Goal: Task Accomplishment & Management: Manage account settings

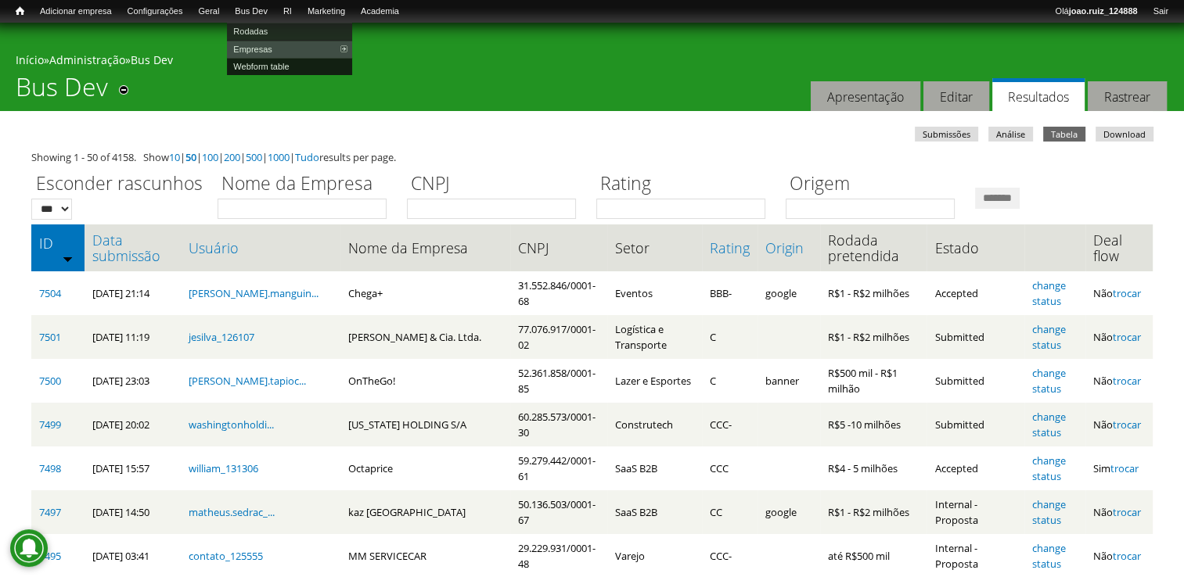
click at [252, 70] on link "Webform table" at bounding box center [289, 66] width 125 height 17
click at [119, 249] on link "Data submissão" at bounding box center [132, 247] width 81 height 31
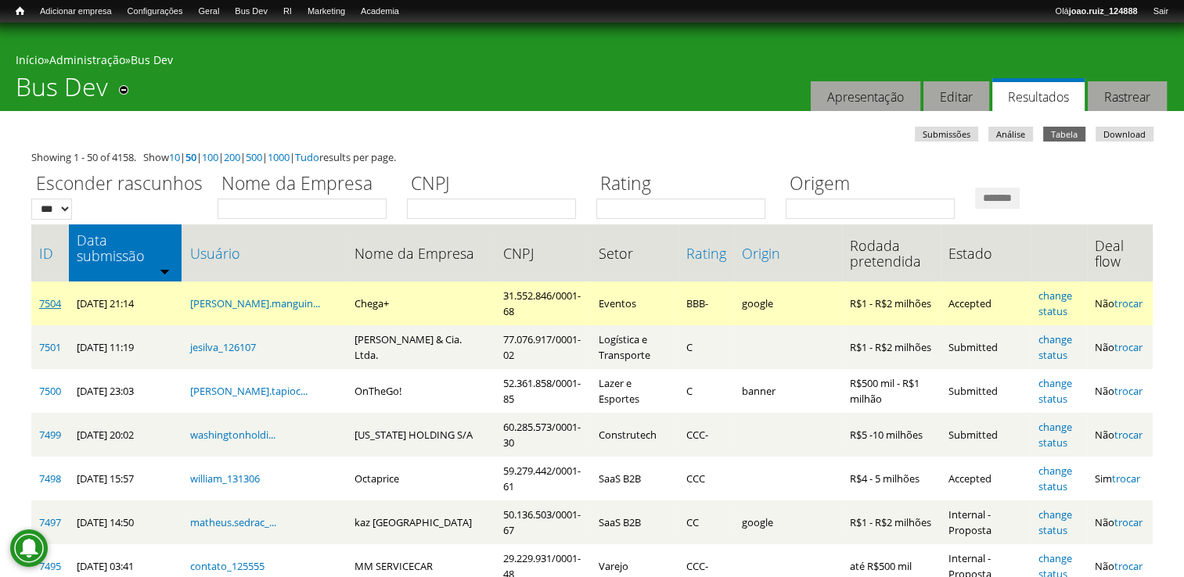
click at [44, 296] on link "7504" at bounding box center [50, 303] width 22 height 14
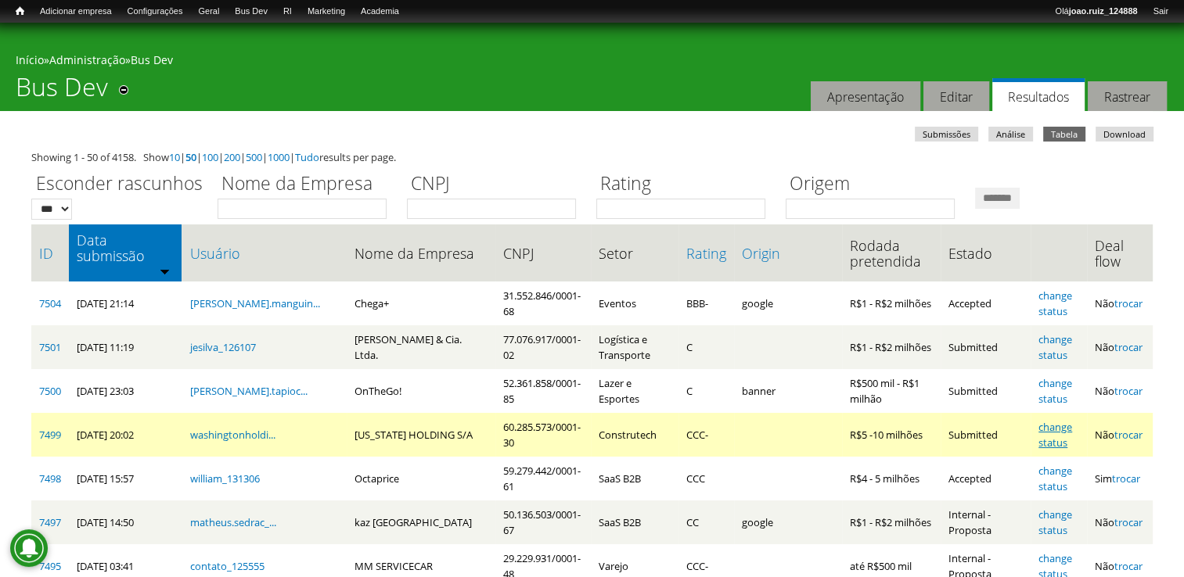
click at [1065, 420] on link "change status" at bounding box center [1055, 435] width 34 height 30
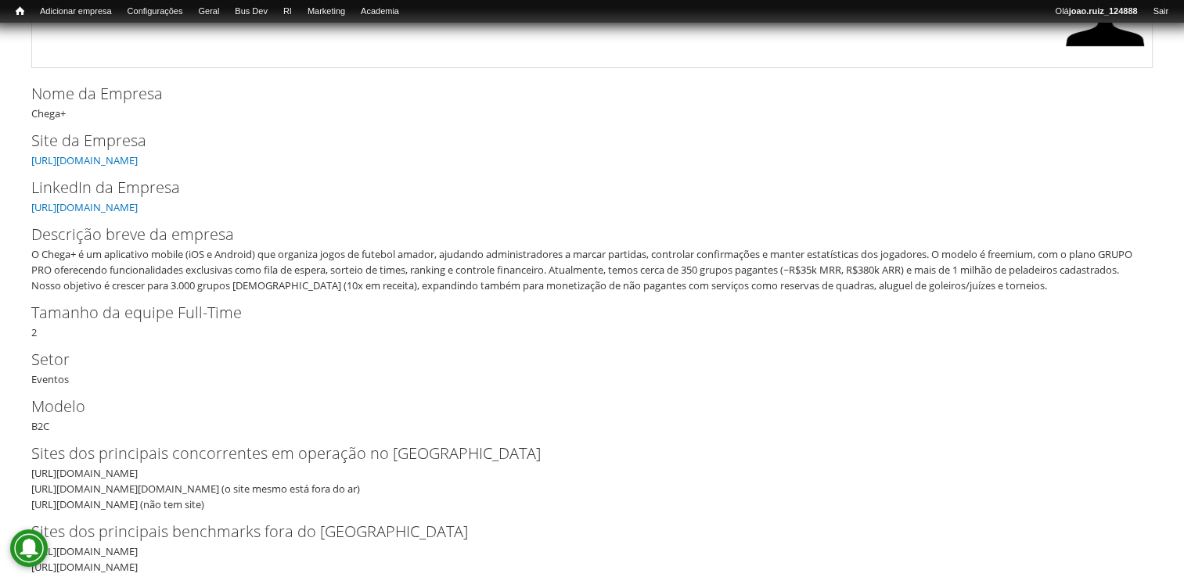
scroll to position [235, 0]
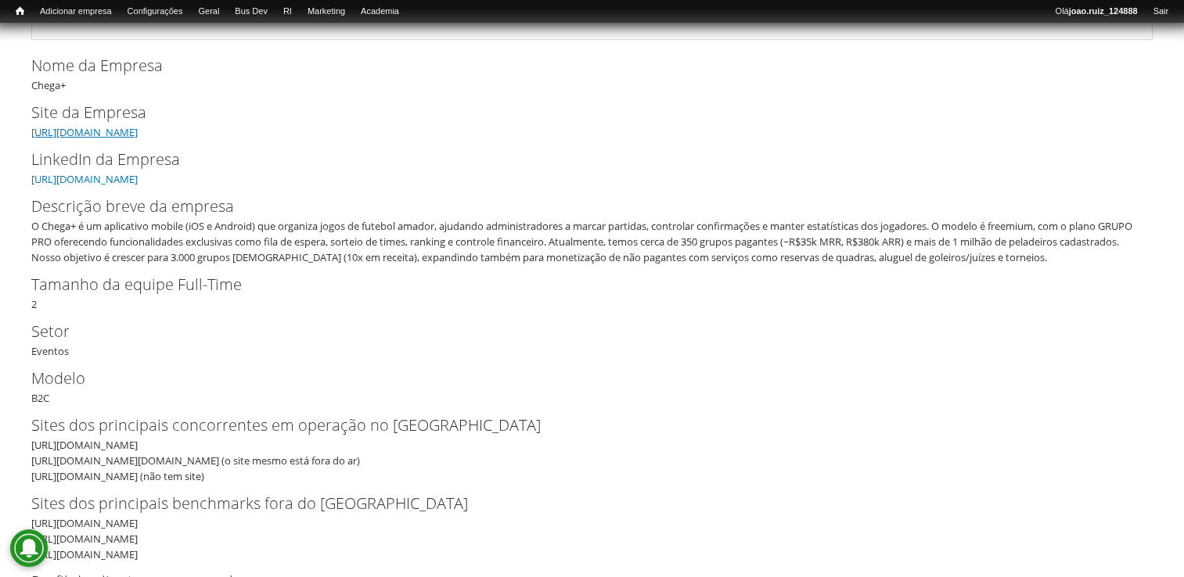
click at [85, 127] on link "https://chegamais.app" at bounding box center [84, 132] width 106 height 14
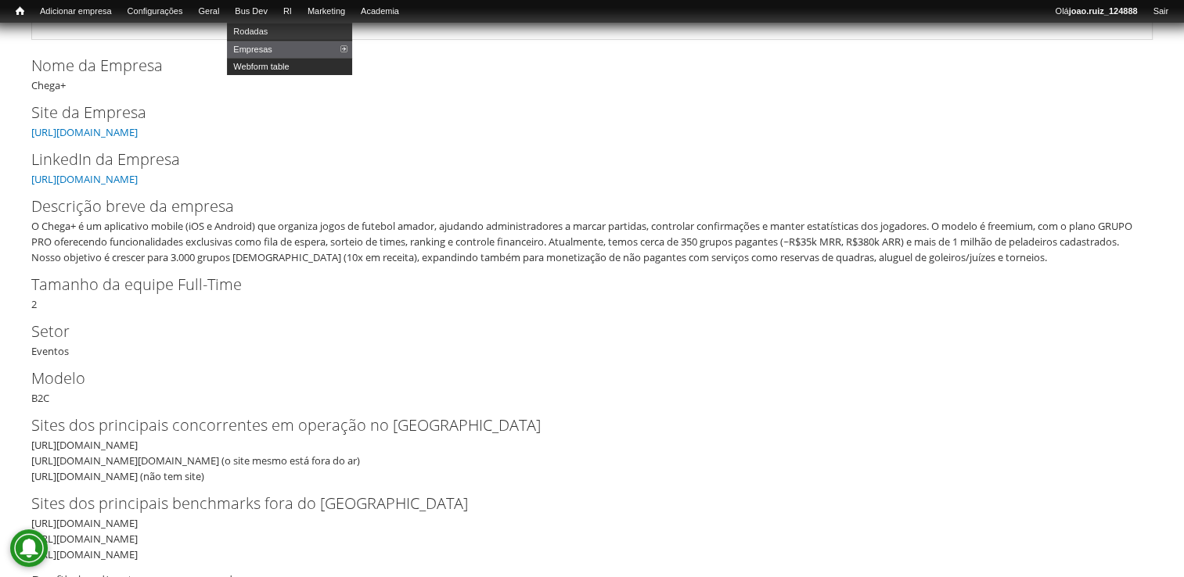
click at [278, 64] on link "Webform table" at bounding box center [289, 66] width 125 height 17
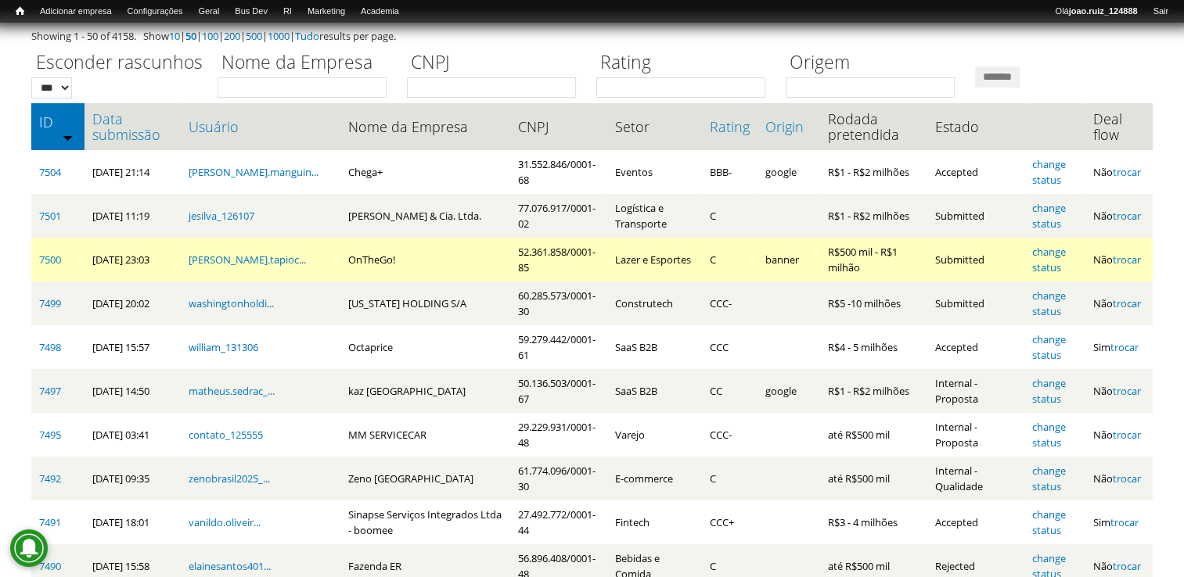
scroll to position [156, 0]
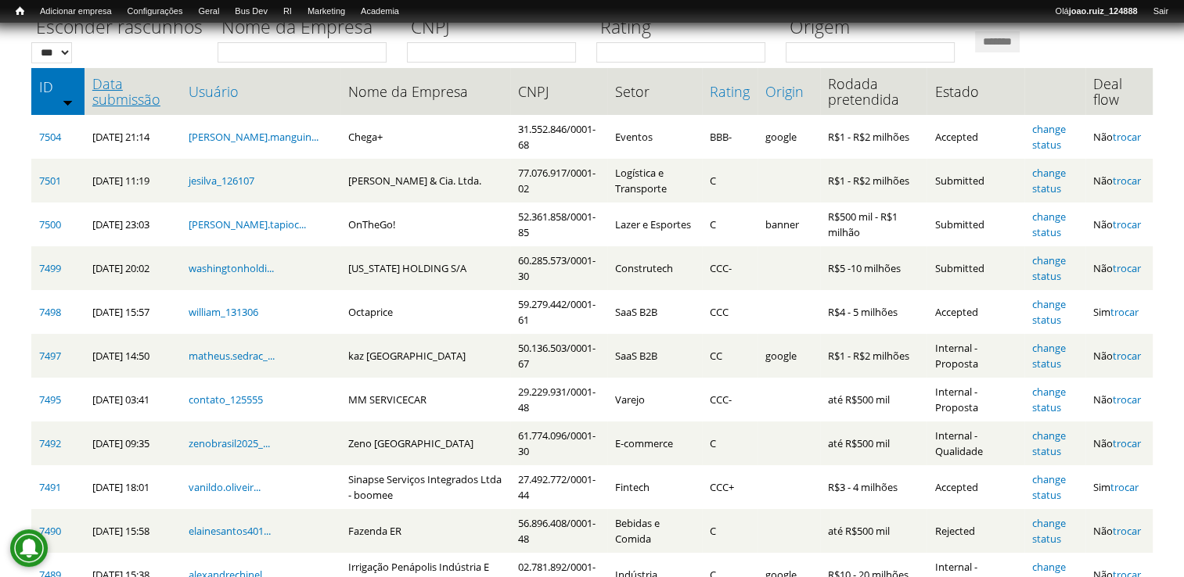
click at [162, 102] on link "Data submissão" at bounding box center [132, 91] width 81 height 31
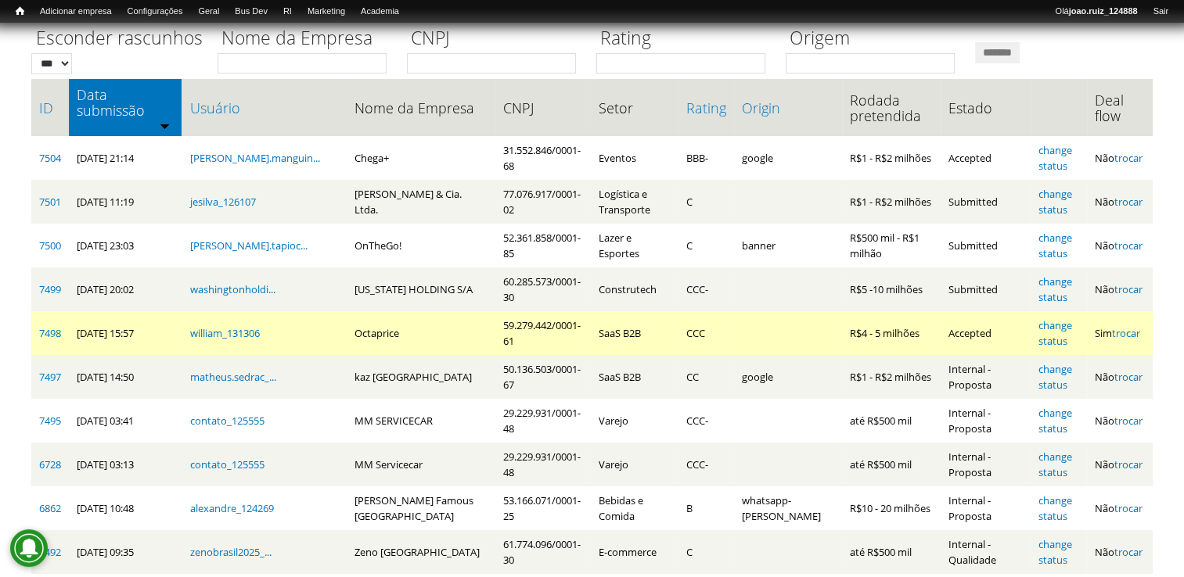
scroll to position [142, 0]
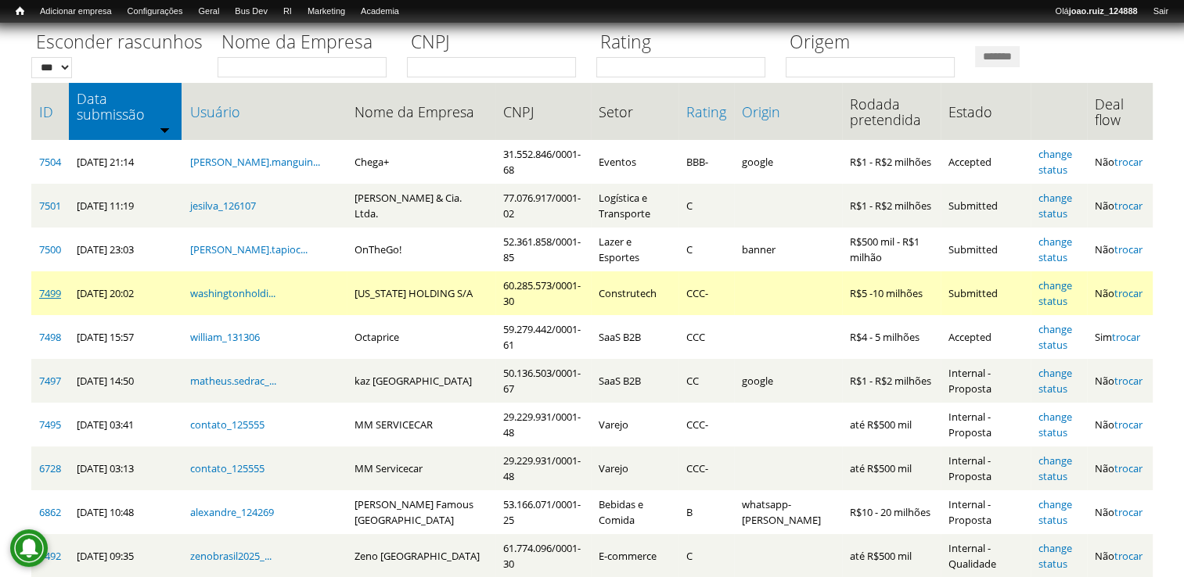
click at [48, 287] on link "7499" at bounding box center [50, 293] width 22 height 14
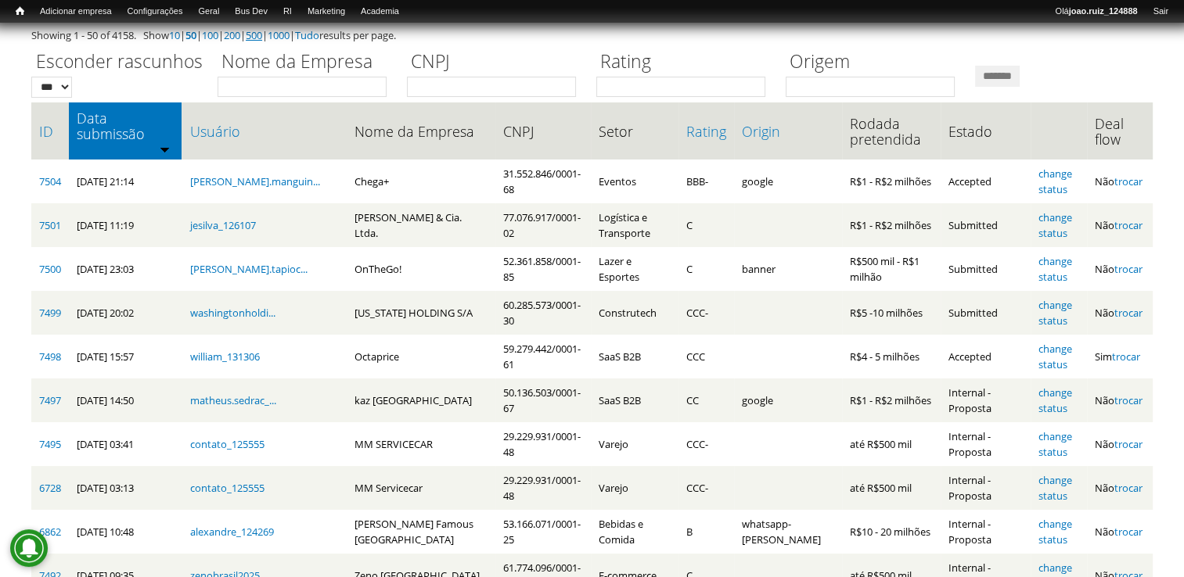
scroll to position [0, 0]
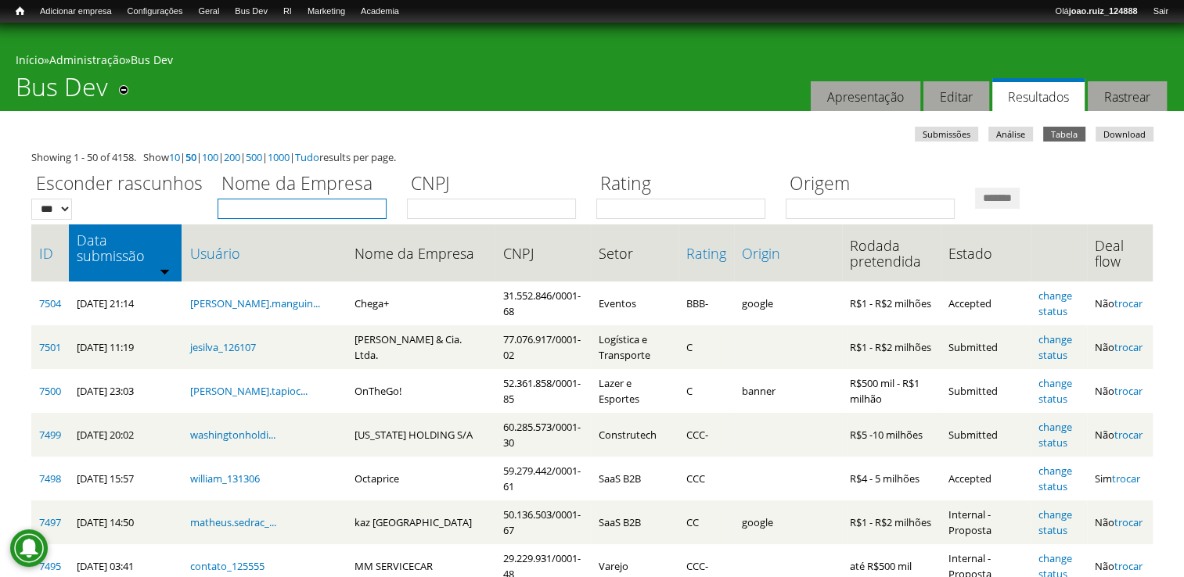
click at [234, 213] on input "Nome da Empresa" at bounding box center [301, 209] width 169 height 20
type input "****"
click at [975, 188] on input "*******" at bounding box center [997, 198] width 45 height 21
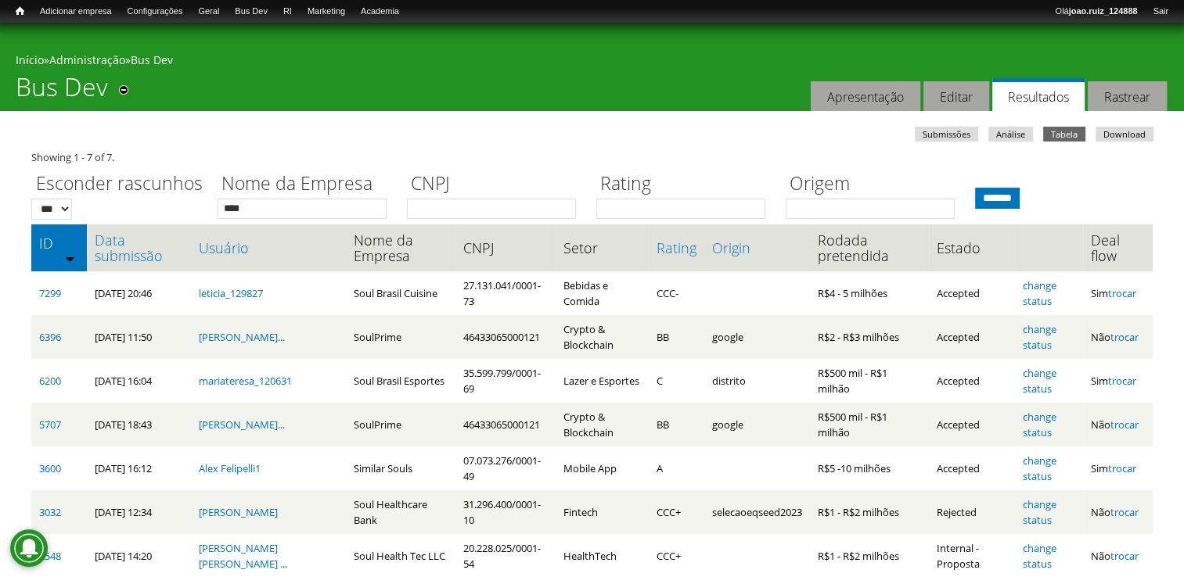
click at [1019, 194] on input "*******" at bounding box center [997, 198] width 45 height 21
click at [959, 137] on link "Submissões" at bounding box center [945, 134] width 63 height 15
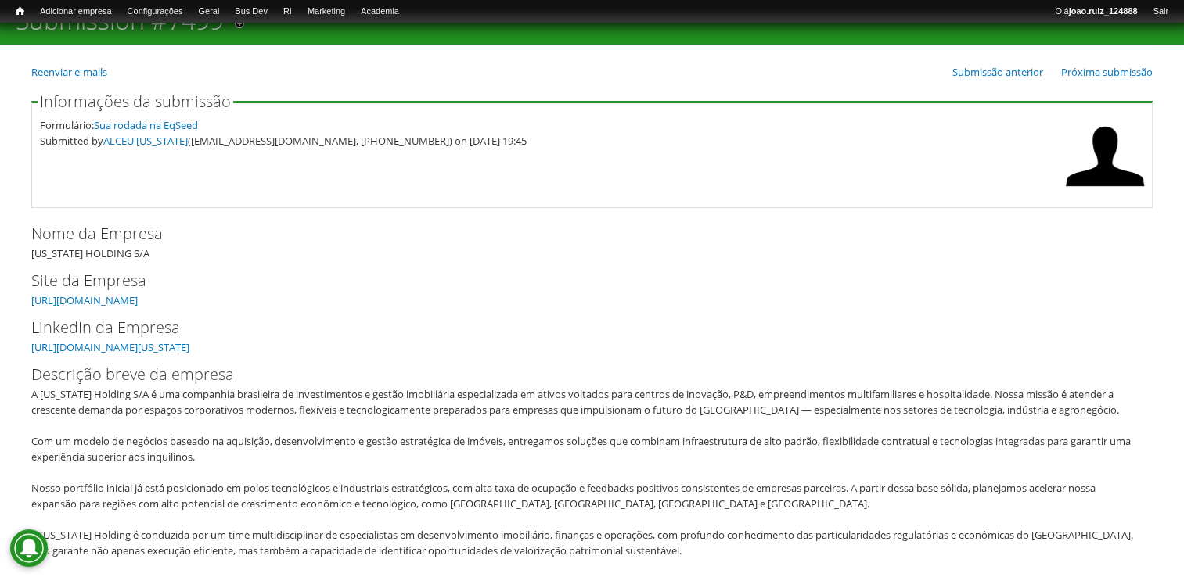
scroll to position [156, 0]
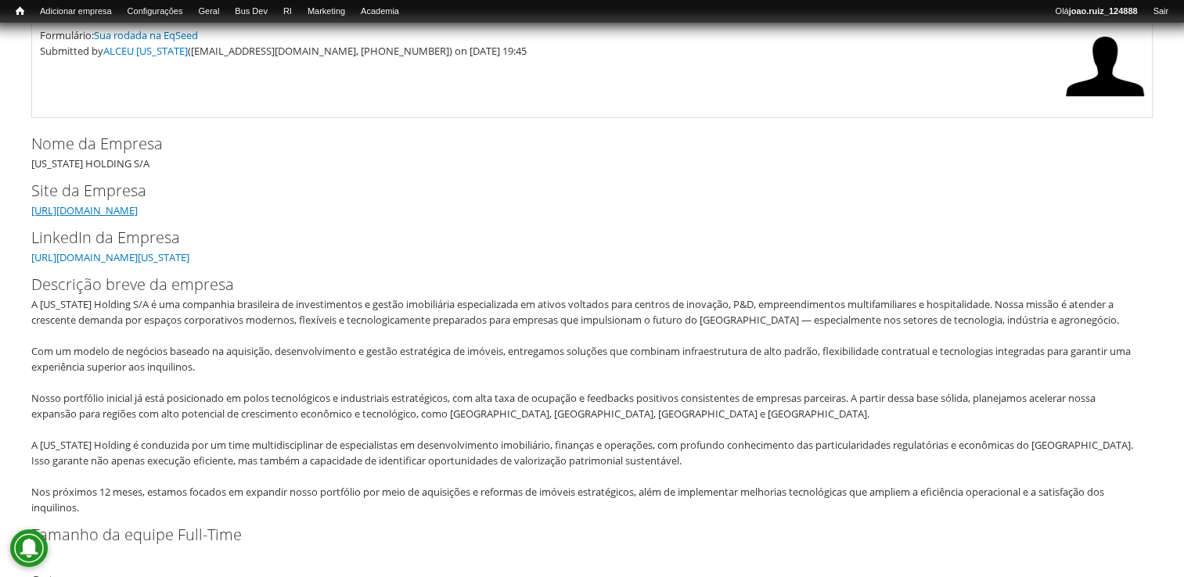
click at [138, 209] on link "[URL][DOMAIN_NAME]" at bounding box center [84, 210] width 106 height 14
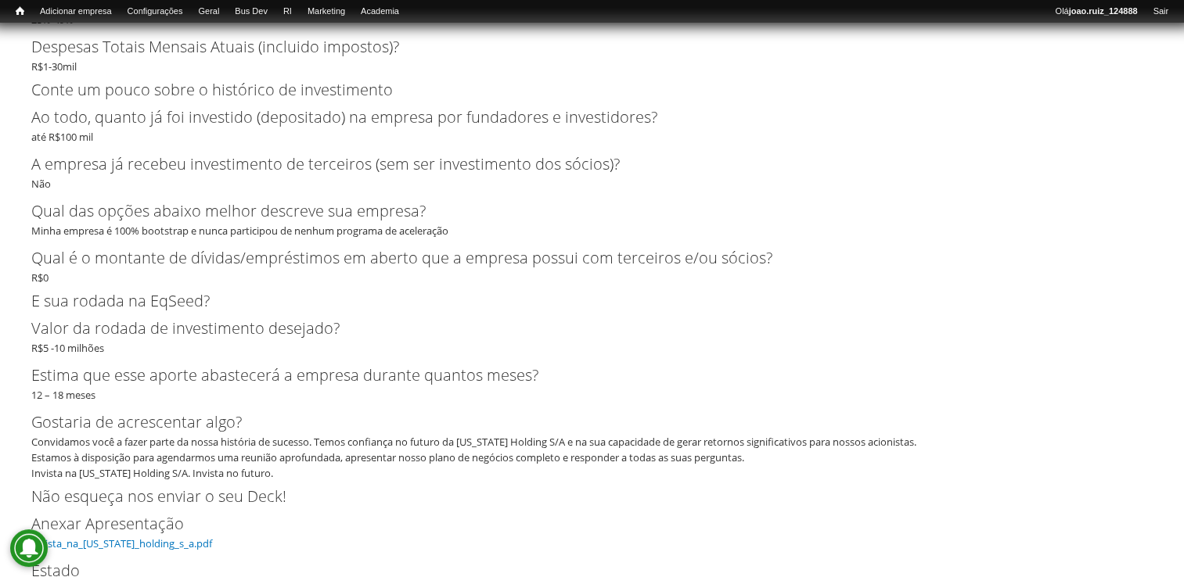
scroll to position [5597, 0]
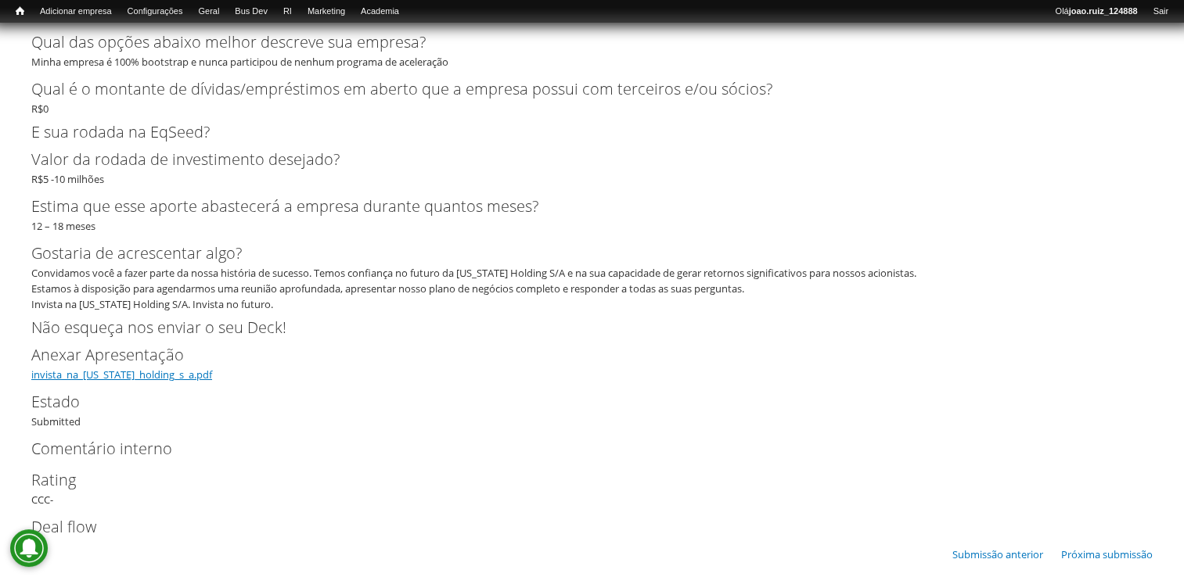
click at [180, 368] on link "invista_na_washington_holding_s_a.pdf" at bounding box center [121, 375] width 181 height 14
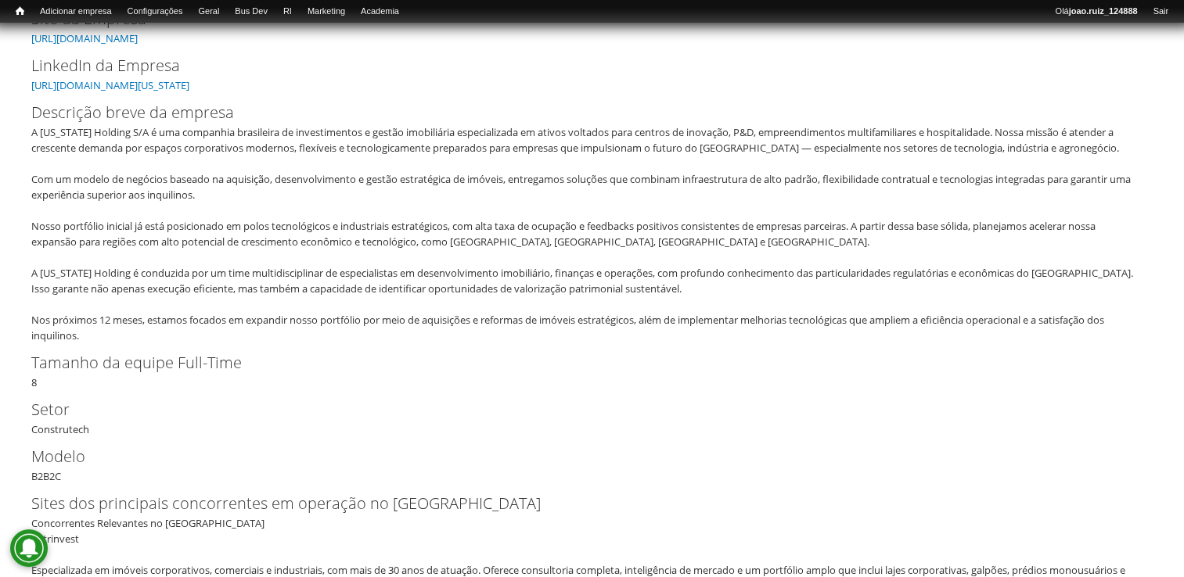
scroll to position [199, 0]
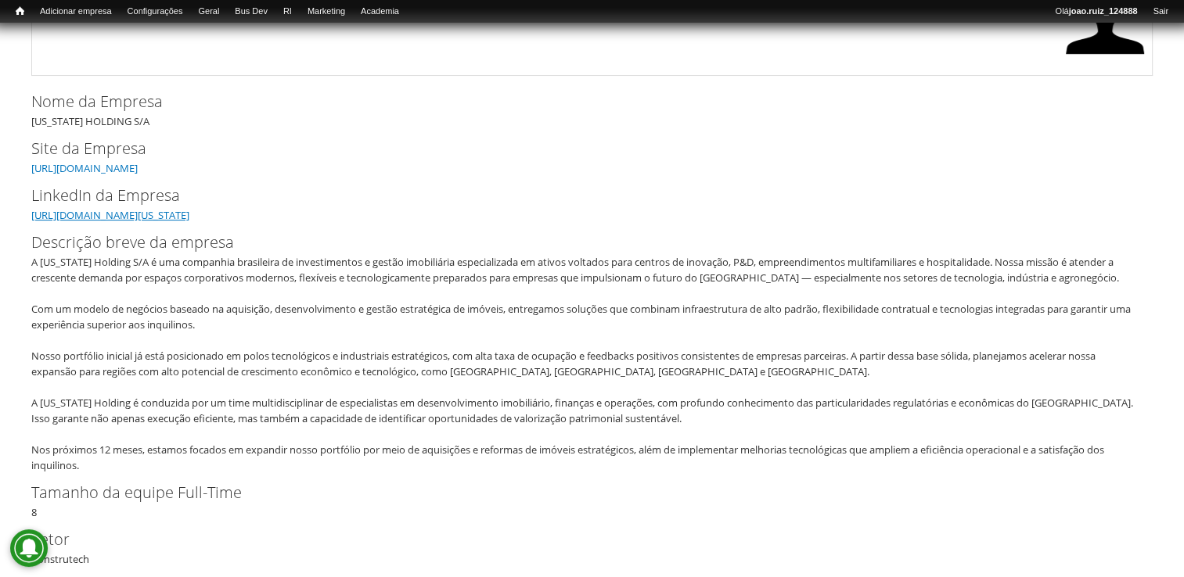
click at [189, 214] on link "https://www.linkedin.com/in/washington-holding-s-a-372b5137b/" at bounding box center [110, 215] width 158 height 14
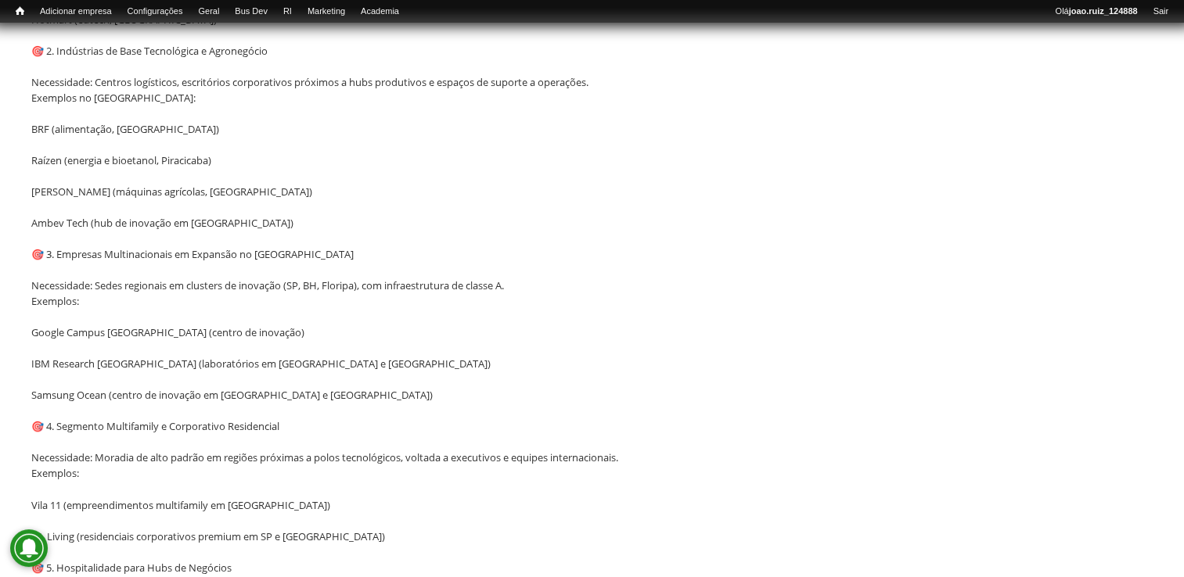
scroll to position [2467, 0]
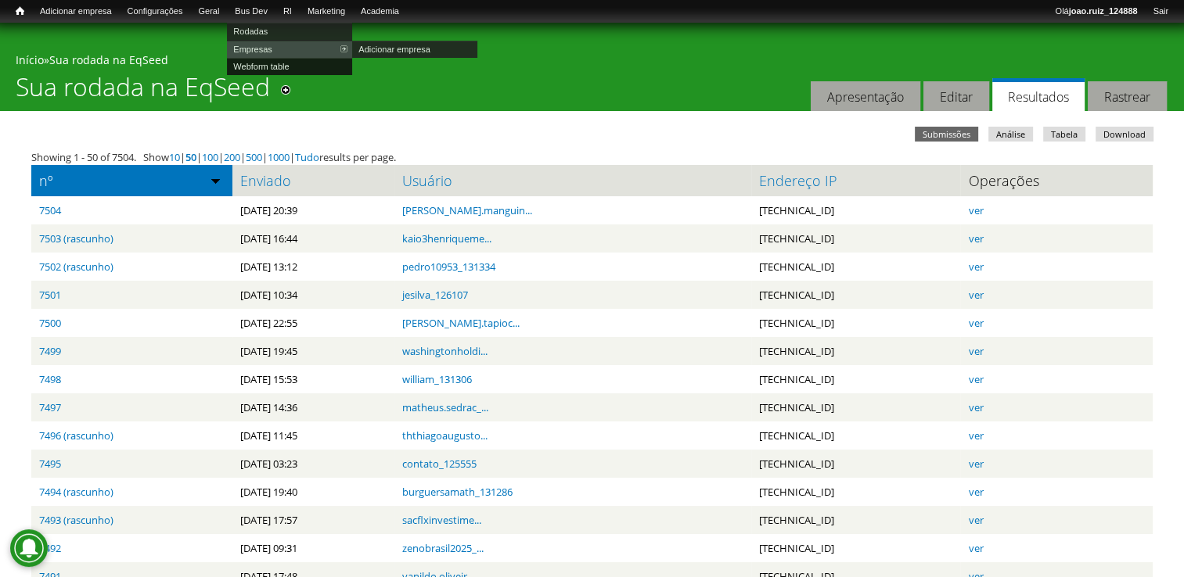
click at [266, 64] on link "Webform table" at bounding box center [289, 66] width 125 height 17
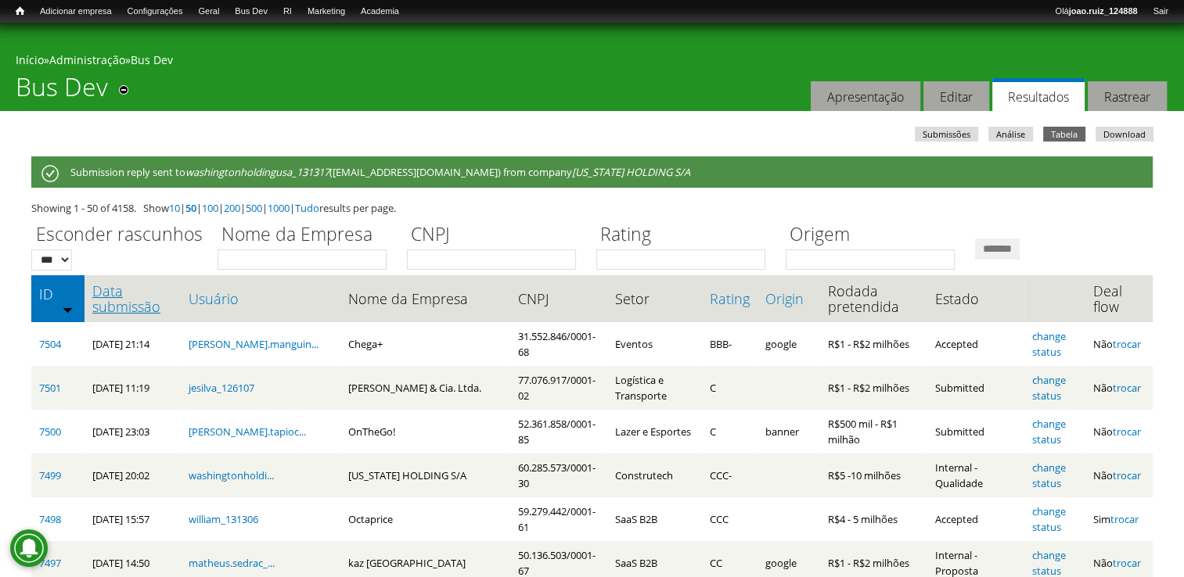
click at [154, 301] on link "Data submissão" at bounding box center [132, 298] width 81 height 31
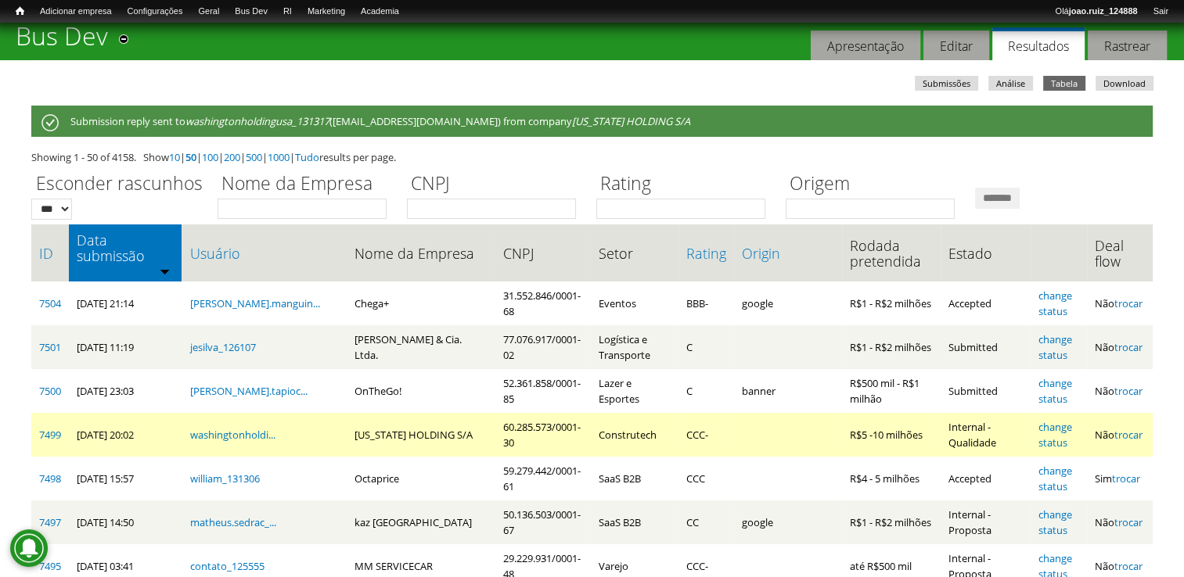
scroll to position [78, 0]
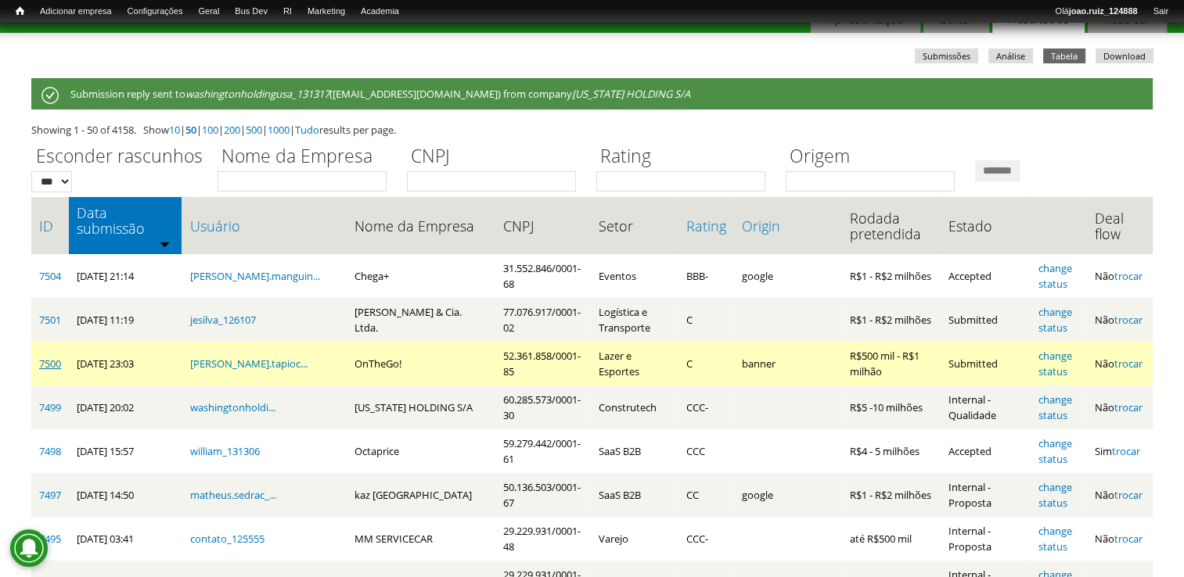
click at [50, 358] on link "7500" at bounding box center [50, 364] width 22 height 14
click at [1058, 349] on link "change status" at bounding box center [1055, 364] width 34 height 30
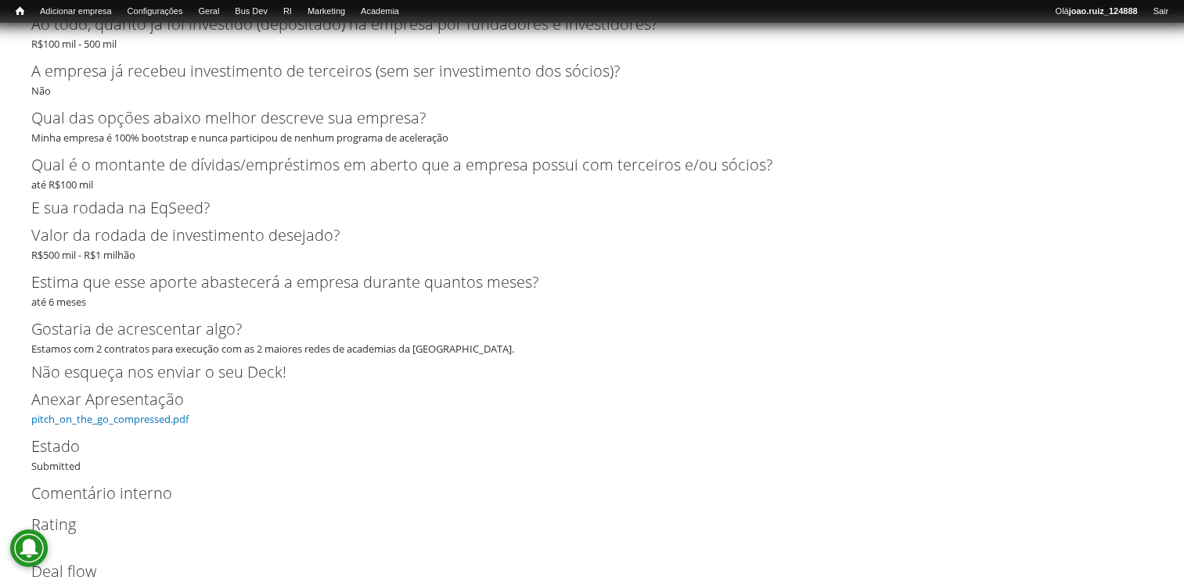
scroll to position [3029, 0]
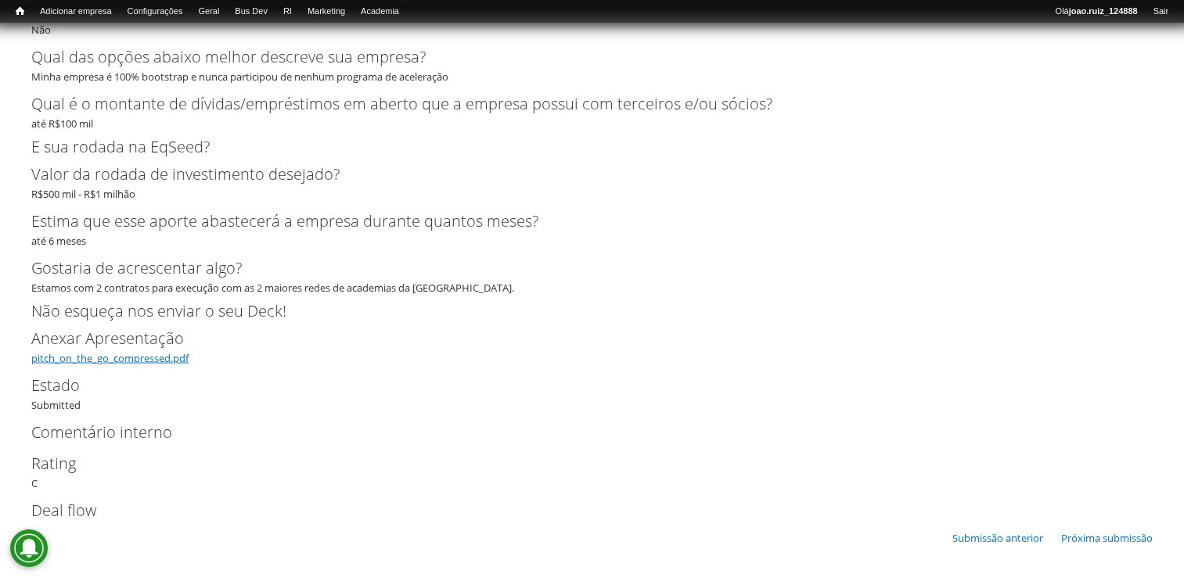
click at [160, 354] on link "pitch_on_the_go_compressed.pdf" at bounding box center [109, 358] width 157 height 14
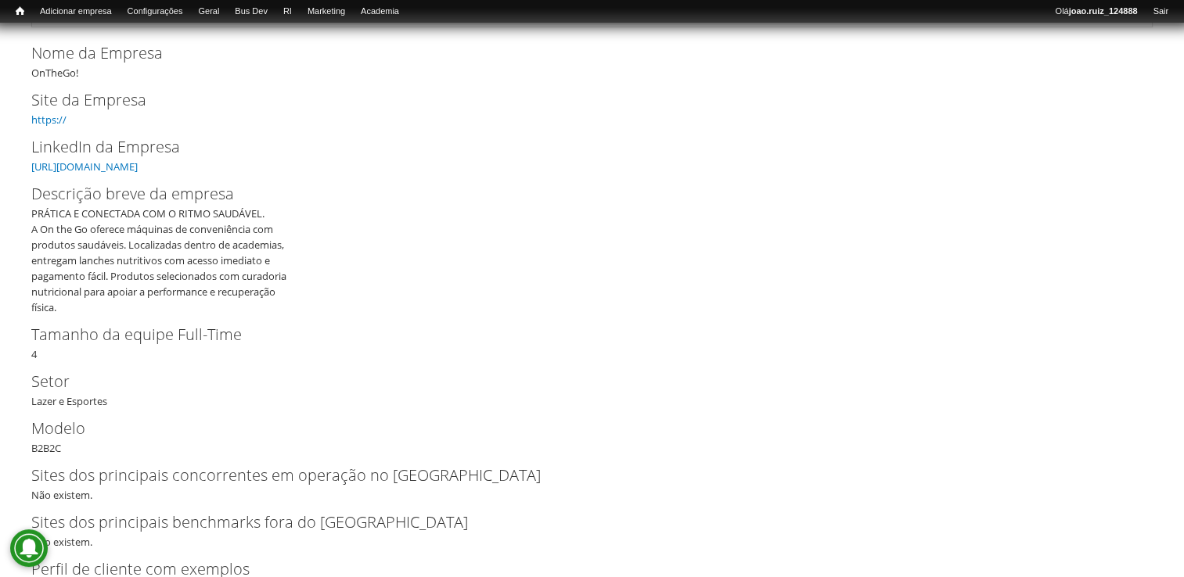
scroll to position [213, 0]
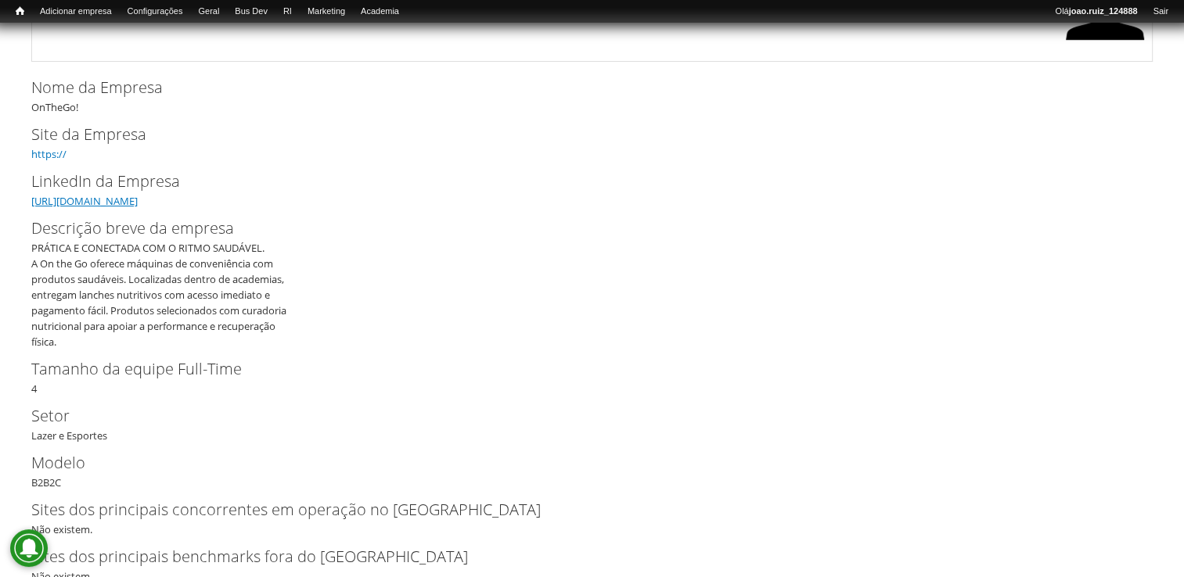
click at [73, 198] on link "https://www.linkedin.com/company/ontheg/" at bounding box center [84, 201] width 106 height 14
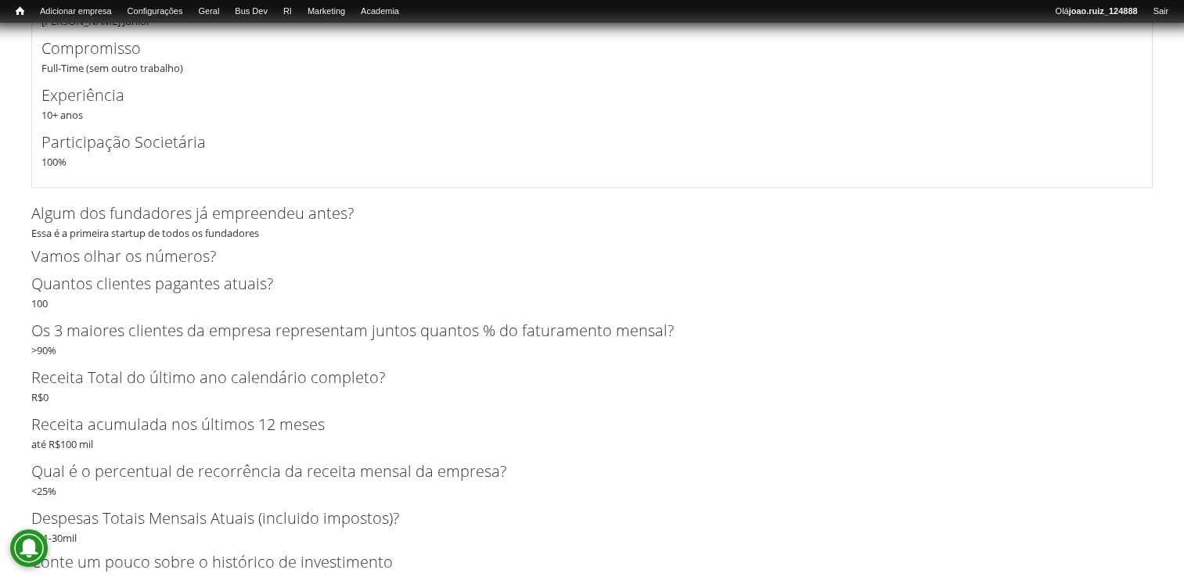
scroll to position [2247, 0]
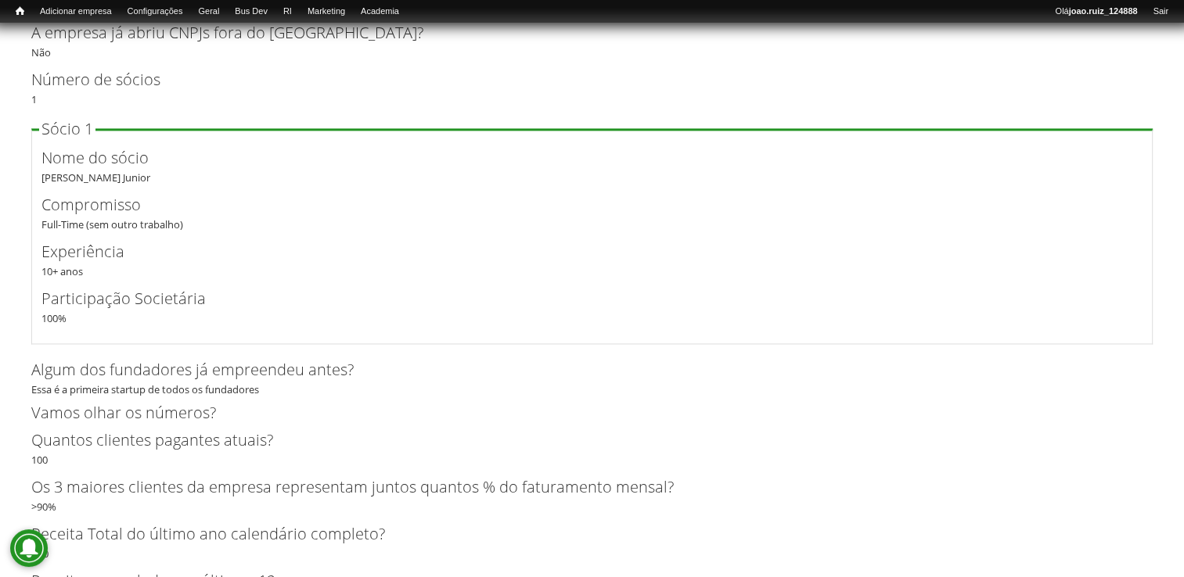
drag, startPoint x: 41, startPoint y: 178, endPoint x: 146, endPoint y: 187, distance: 105.2
click at [258, 181] on div "Nome do sócio Mauricio Dagoberto Brandao Tapioca Junior" at bounding box center [591, 165] width 1101 height 39
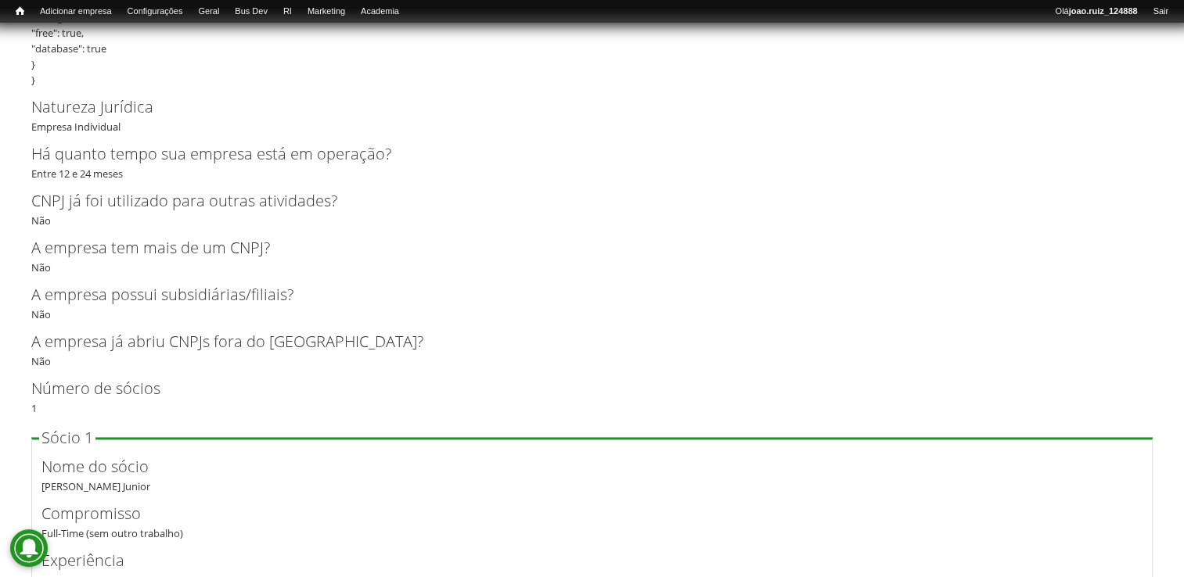
scroll to position [1934, 0]
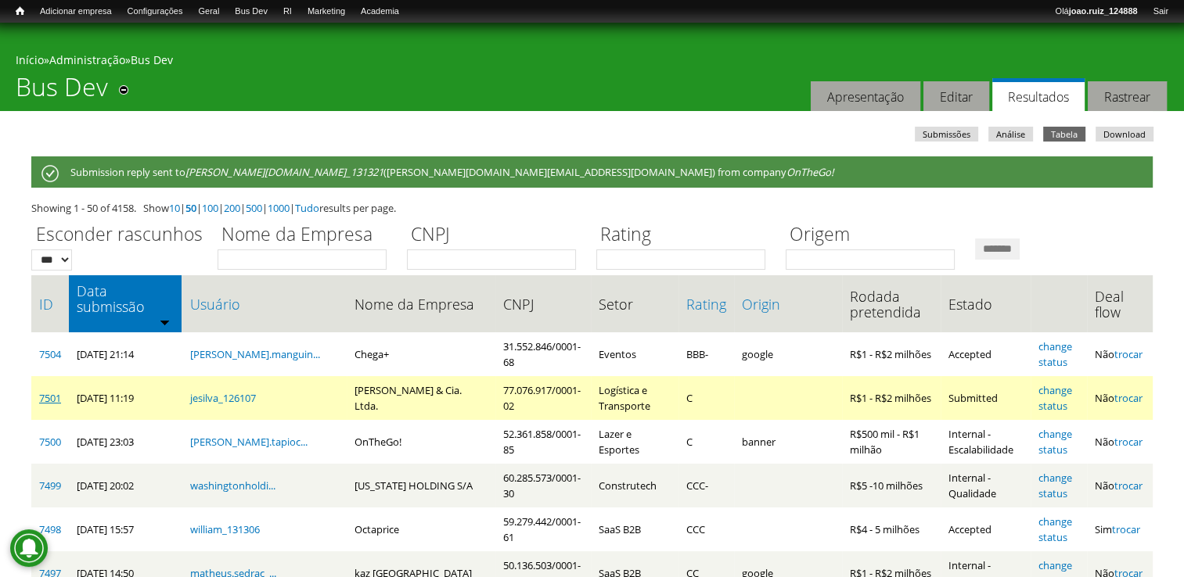
click at [55, 391] on link "7501" at bounding box center [50, 398] width 22 height 14
click at [1067, 383] on link "change status" at bounding box center [1055, 398] width 34 height 30
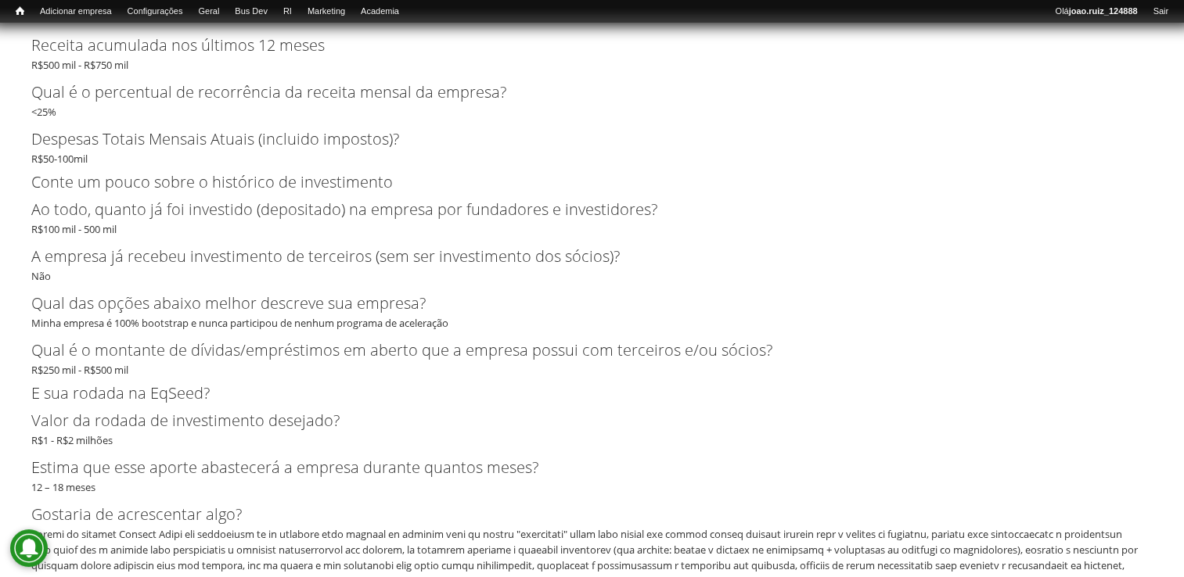
scroll to position [3672, 0]
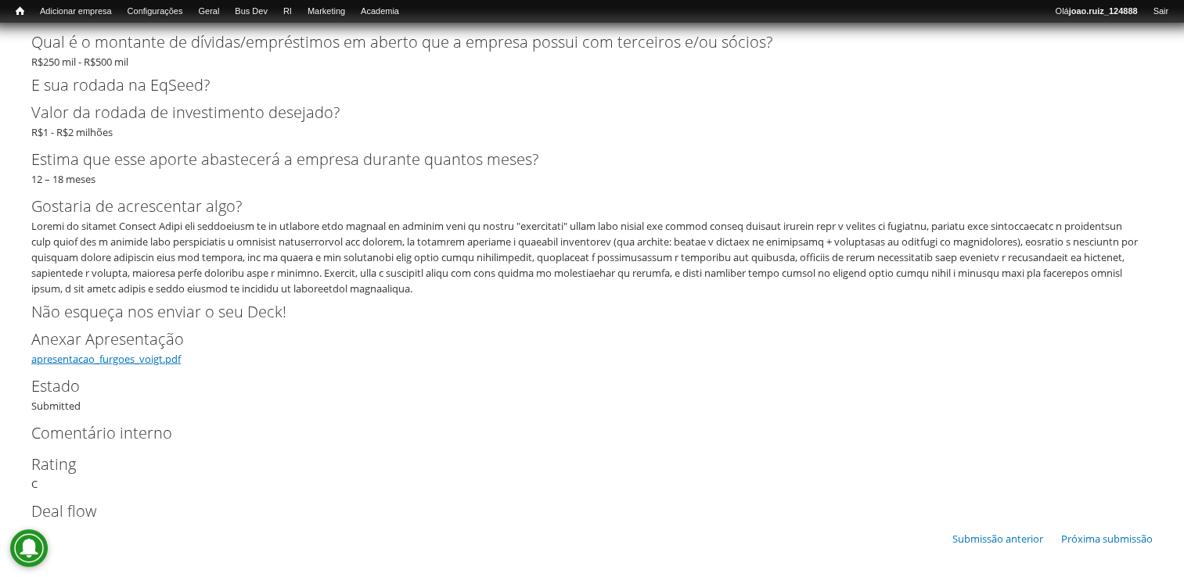
click at [97, 361] on link "apresentacao_furgoes_voigt.pdf" at bounding box center [105, 359] width 149 height 14
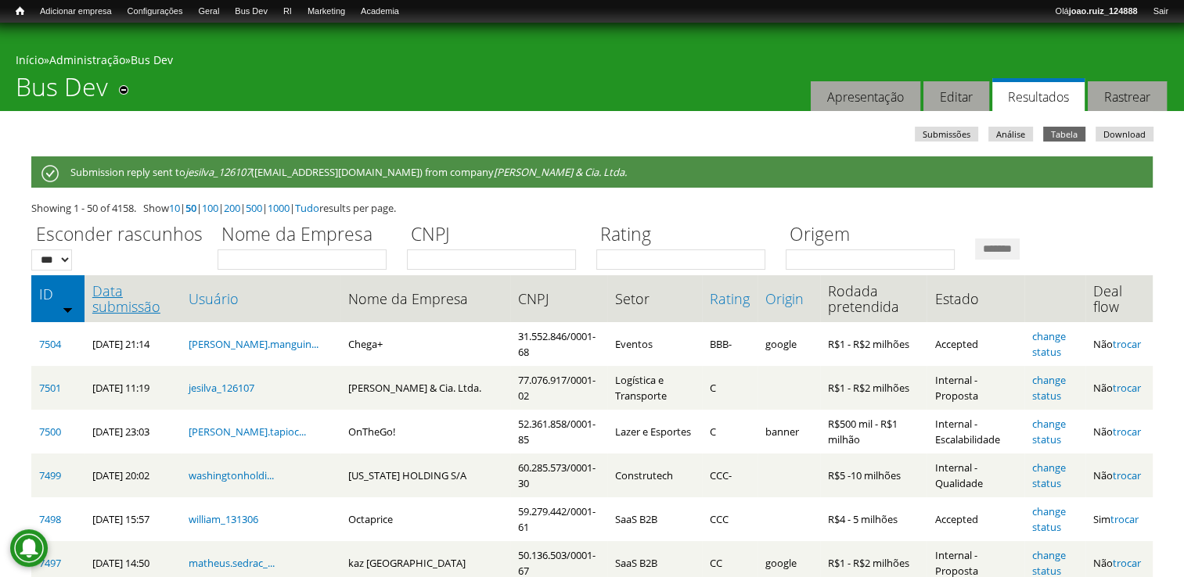
click at [126, 307] on link "Data submissão" at bounding box center [132, 298] width 81 height 31
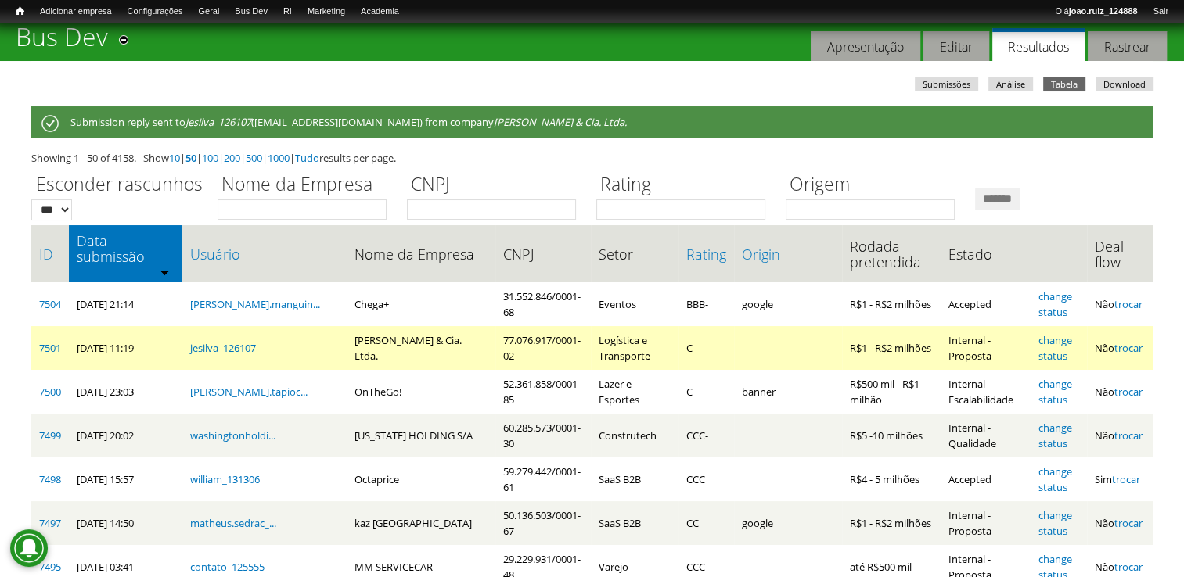
scroll to position [78, 0]
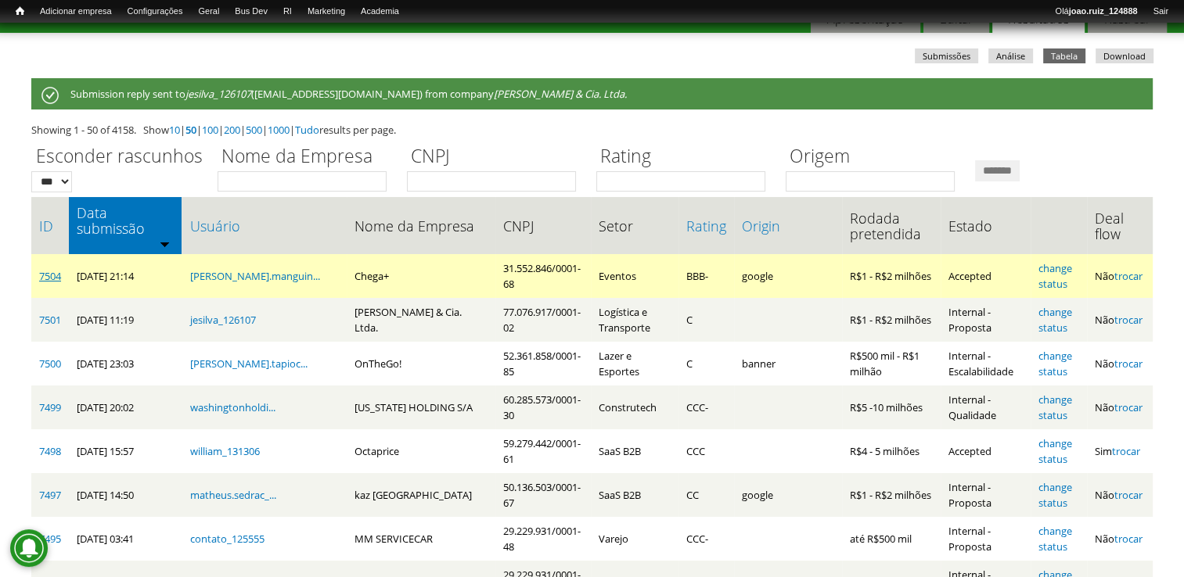
click at [41, 269] on link "7504" at bounding box center [50, 276] width 22 height 14
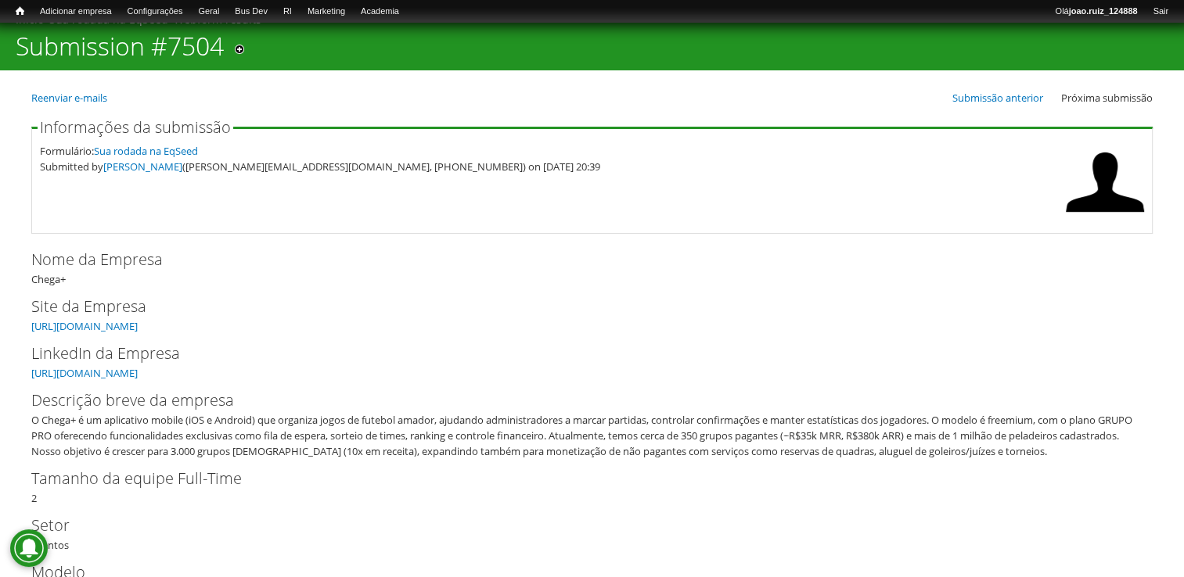
scroll to position [78, 0]
